Goal: Information Seeking & Learning: Check status

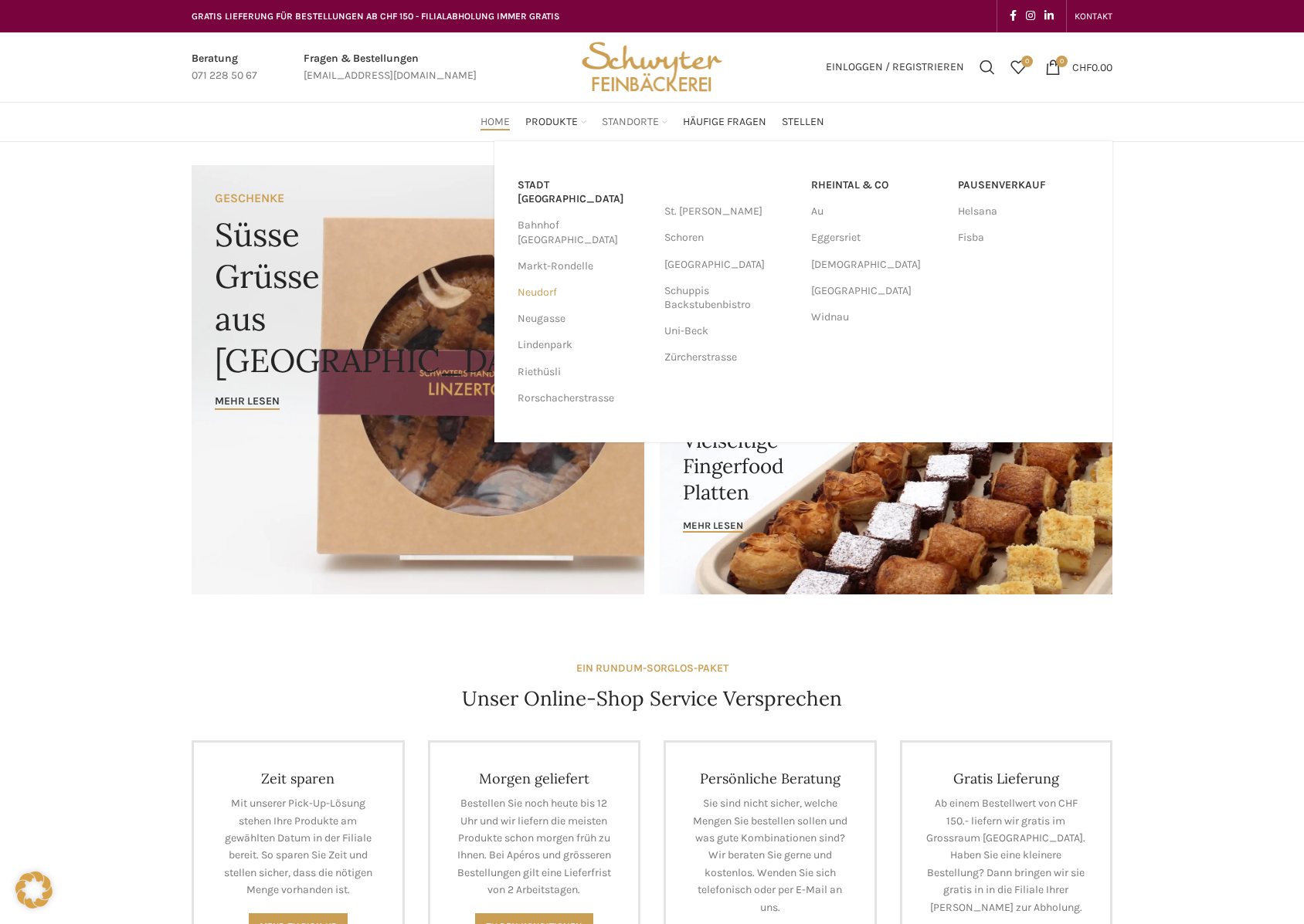
click at [557, 280] on link "Neudorf" at bounding box center [583, 292] width 131 height 26
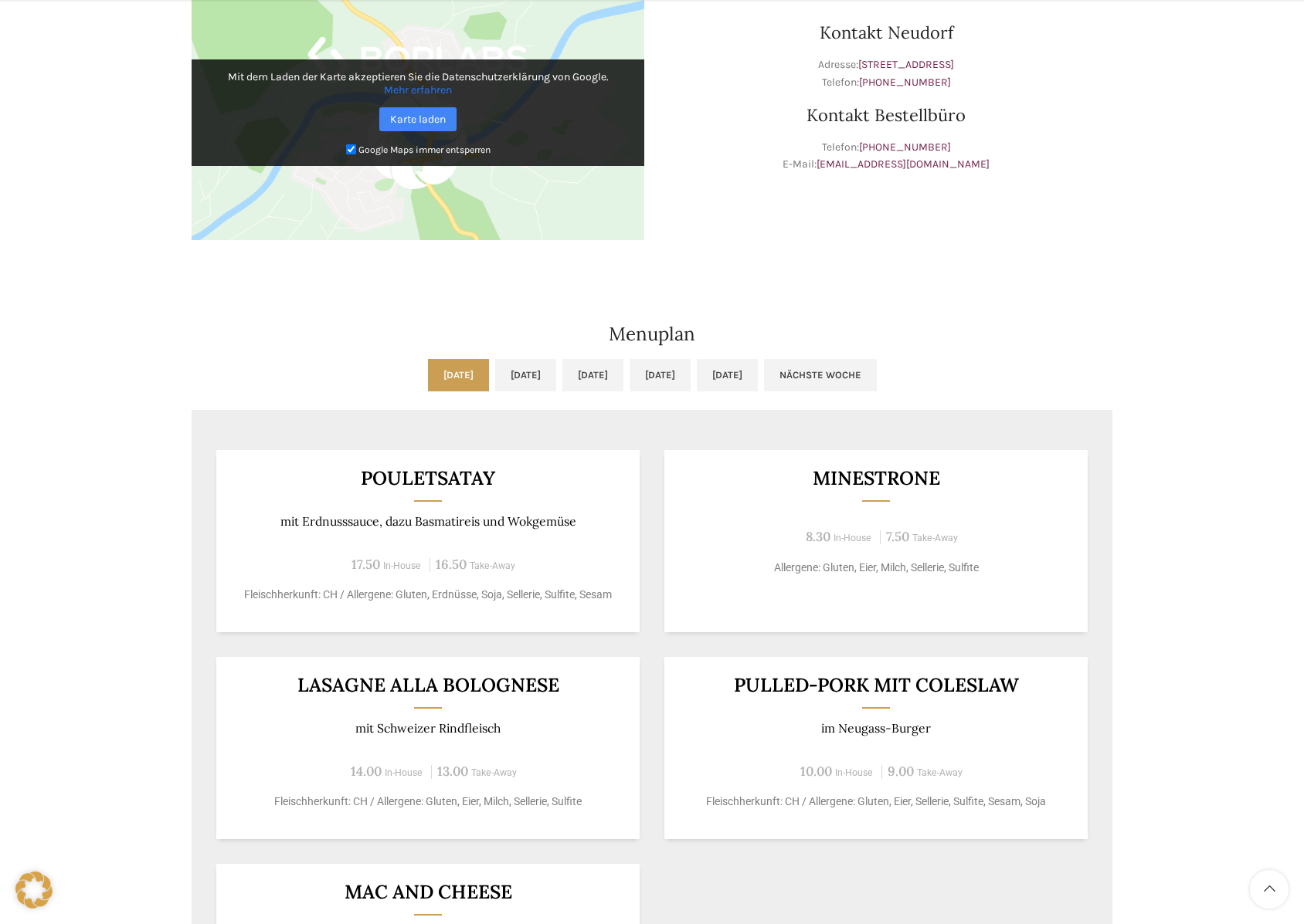
scroll to position [541, 0]
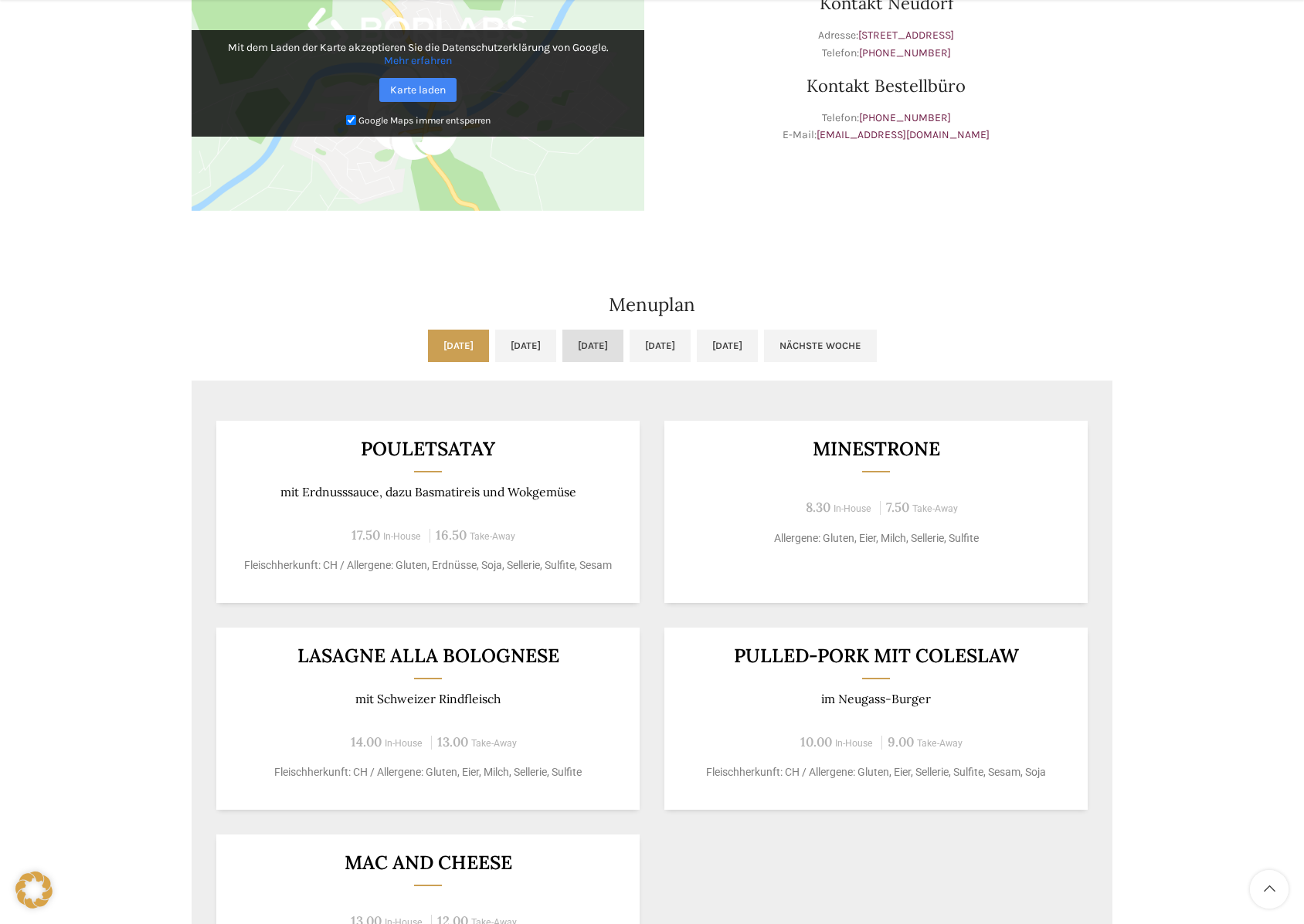
click at [570, 340] on link "[DATE]" at bounding box center [592, 345] width 61 height 32
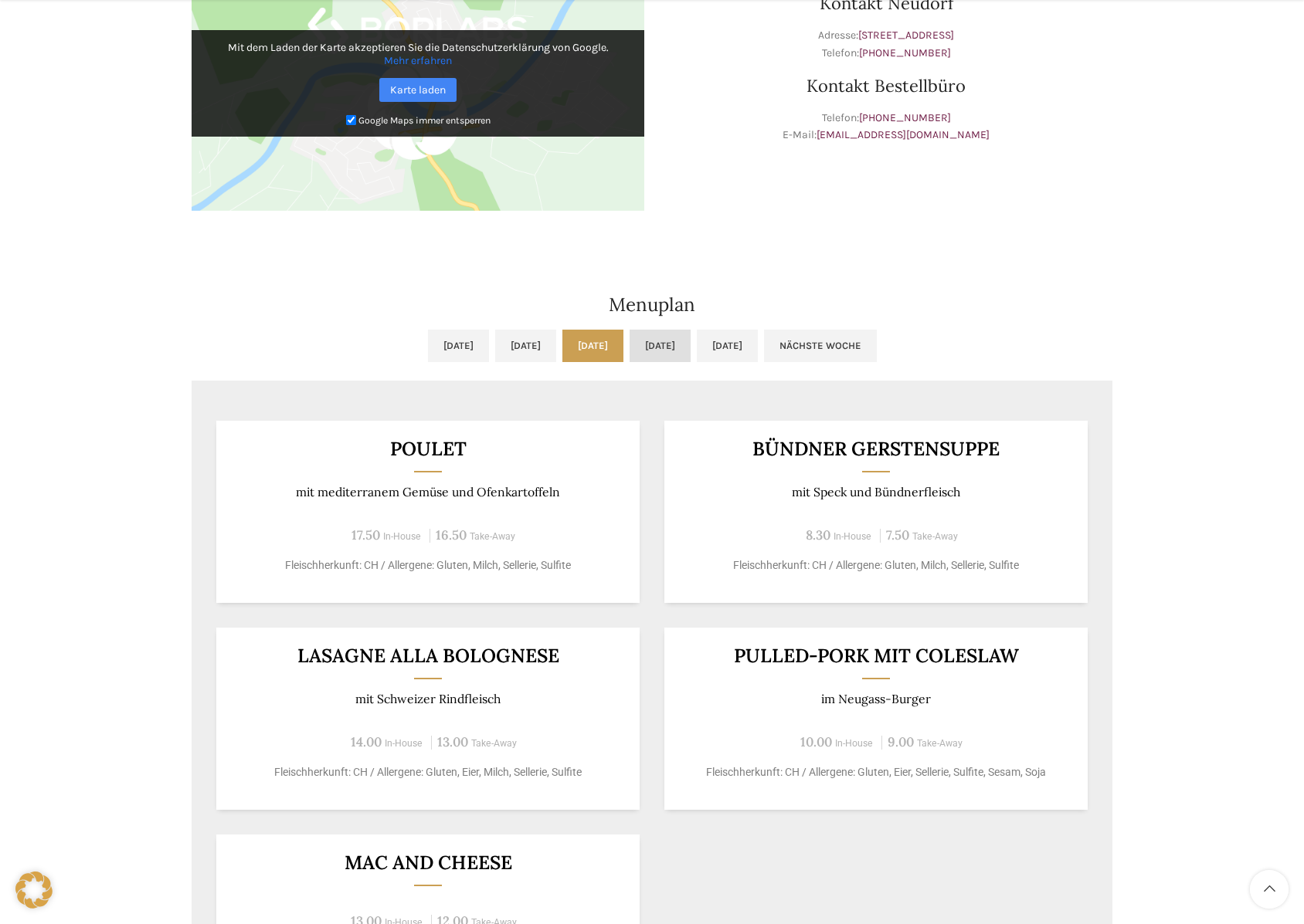
click at [666, 345] on link "[DATE]" at bounding box center [660, 345] width 61 height 32
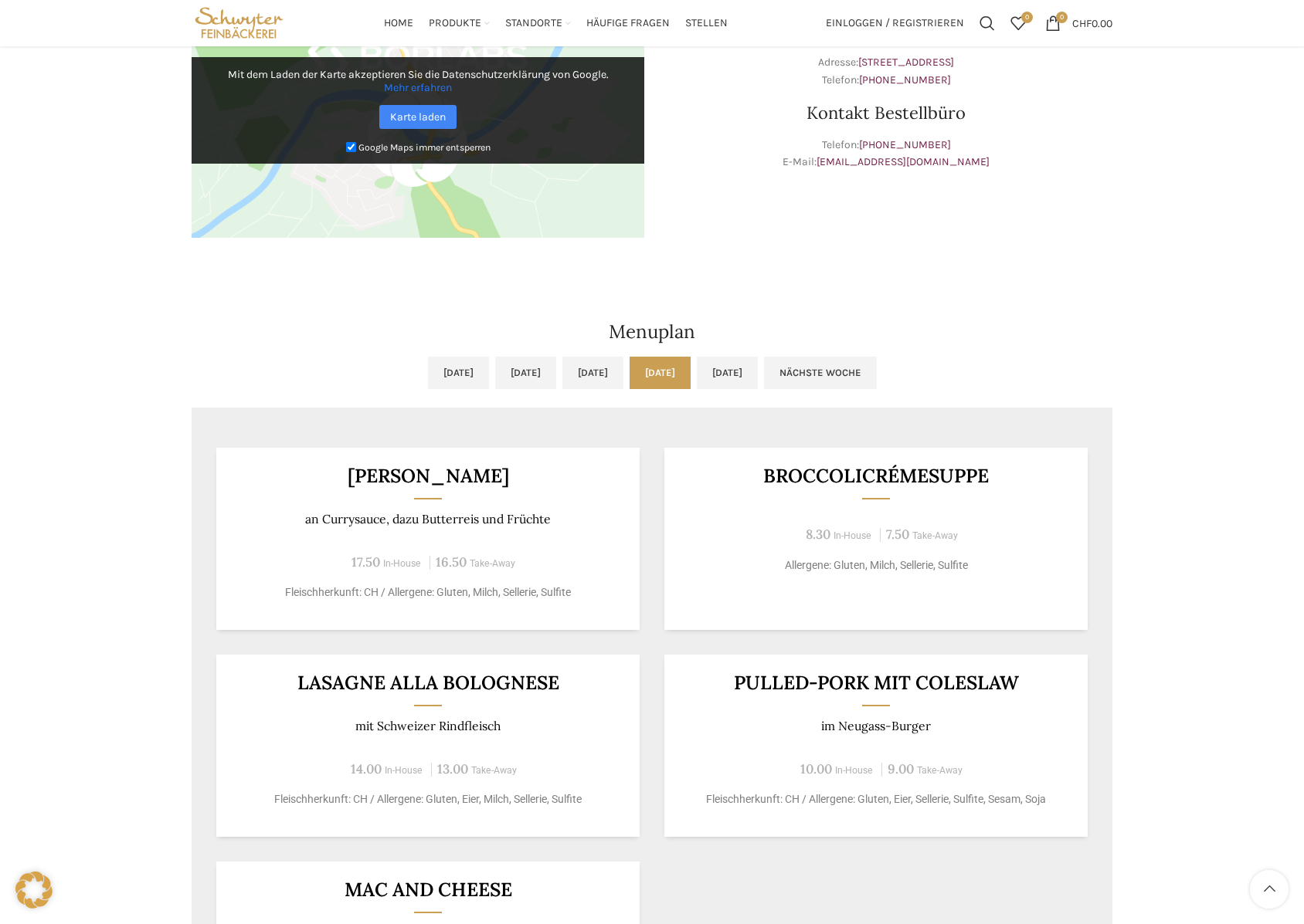
scroll to position [451, 0]
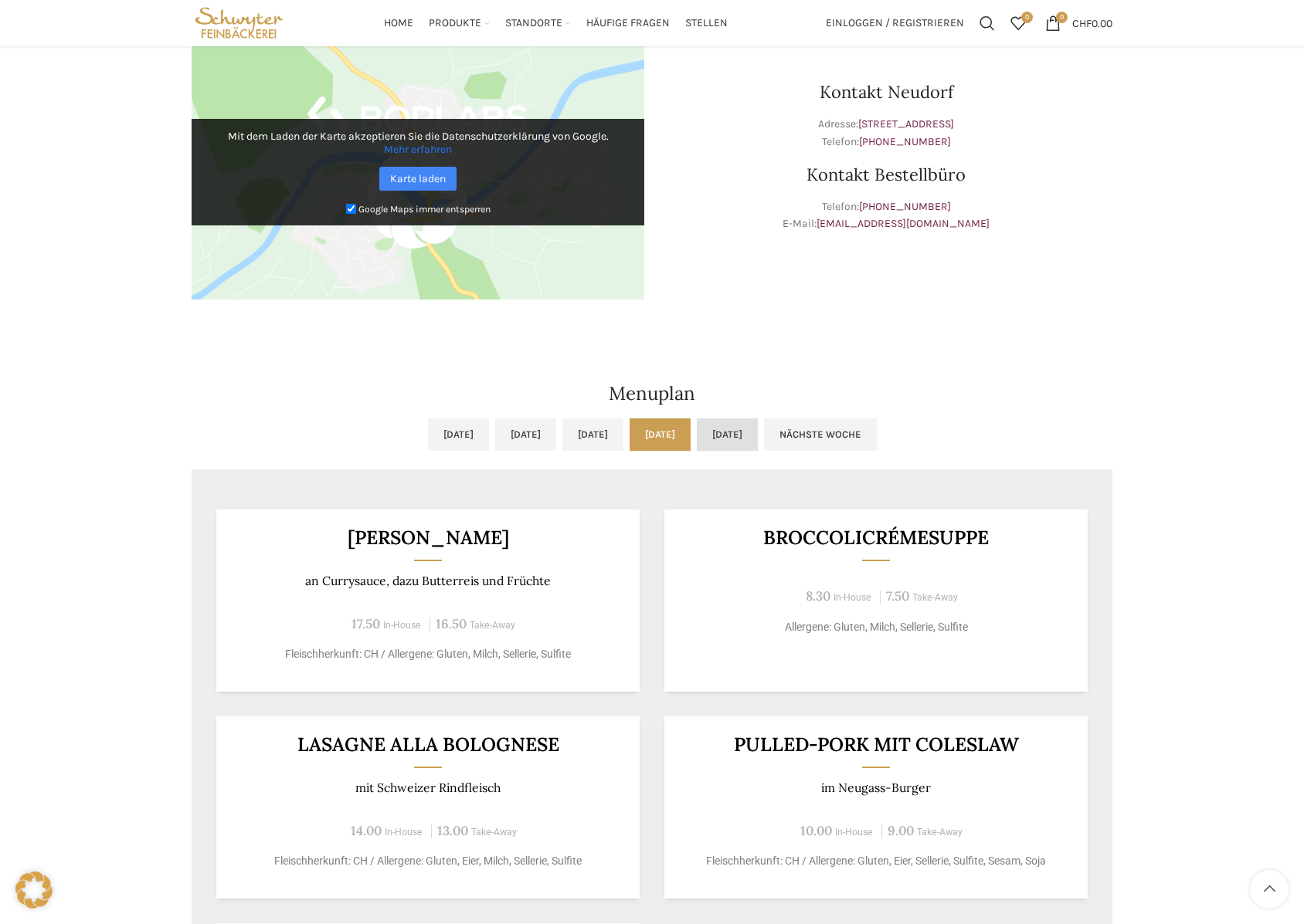
click at [758, 436] on link "[DATE]" at bounding box center [727, 434] width 61 height 32
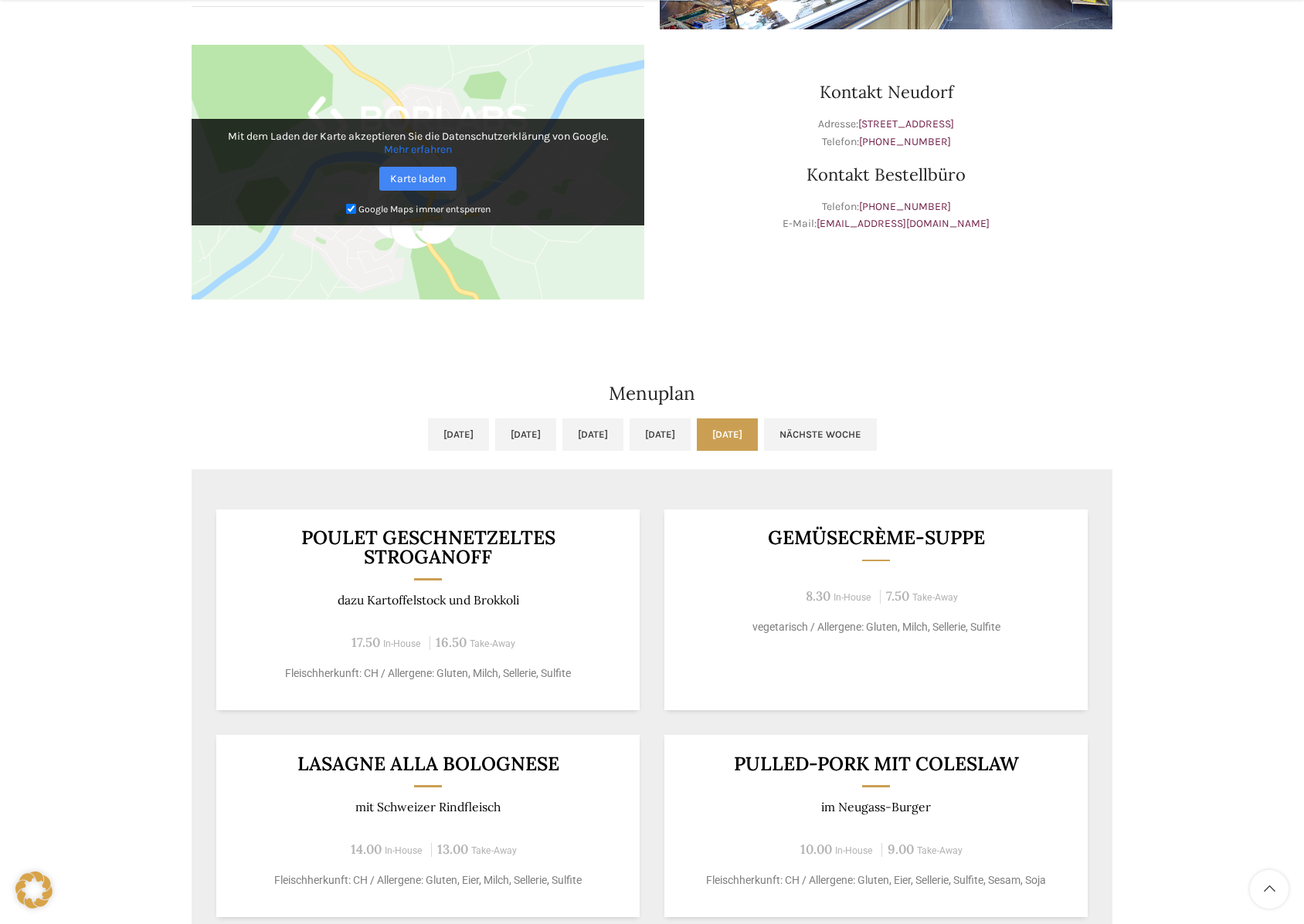
scroll to position [529, 0]
